Goal: Find specific page/section: Find specific page/section

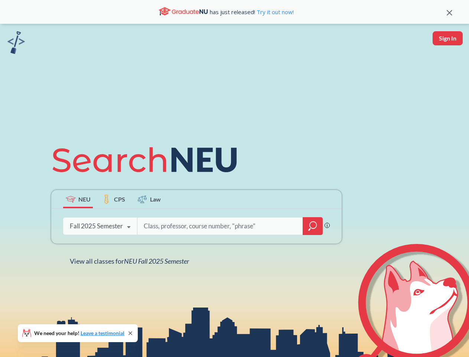
click at [234, 178] on icon at bounding box center [148, 160] width 194 height 42
click at [449, 12] on icon at bounding box center [450, 13] width 6 height 6
click at [448, 38] on div "NEU CPS Law Phrase search guarantees the exact search appears in the results. E…" at bounding box center [234, 202] width 469 height 357
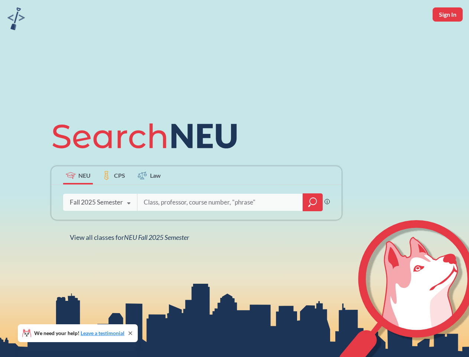
click at [78, 199] on div "Fall 2025 Semester" at bounding box center [96, 202] width 53 height 8
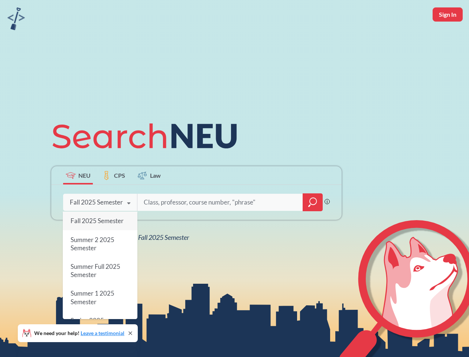
click at [114, 199] on div "Fall 2025 Semester" at bounding box center [96, 202] width 53 height 8
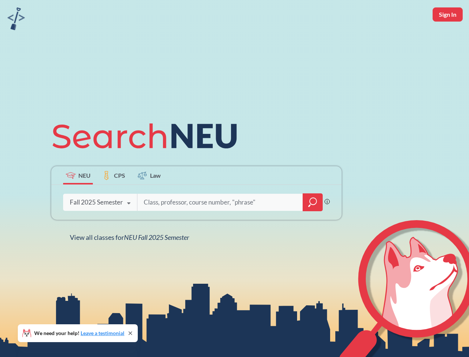
click at [149, 199] on input "search" at bounding box center [220, 202] width 155 height 16
click at [313, 226] on div "NEU CPS Law Phrase search guarantees the exact search appears in the results. E…" at bounding box center [196, 178] width 299 height 126
click at [100, 226] on div "NEU CPS Law Phrase search guarantees the exact search appears in the results. E…" at bounding box center [196, 178] width 299 height 126
click at [129, 227] on div "NEU CPS Law Phrase search guarantees the exact search appears in the results. E…" at bounding box center [196, 178] width 299 height 126
click at [131, 261] on div "NEU CPS Law Phrase search guarantees the exact search appears in the results. E…" at bounding box center [234, 178] width 469 height 357
